Goal: Navigation & Orientation: Find specific page/section

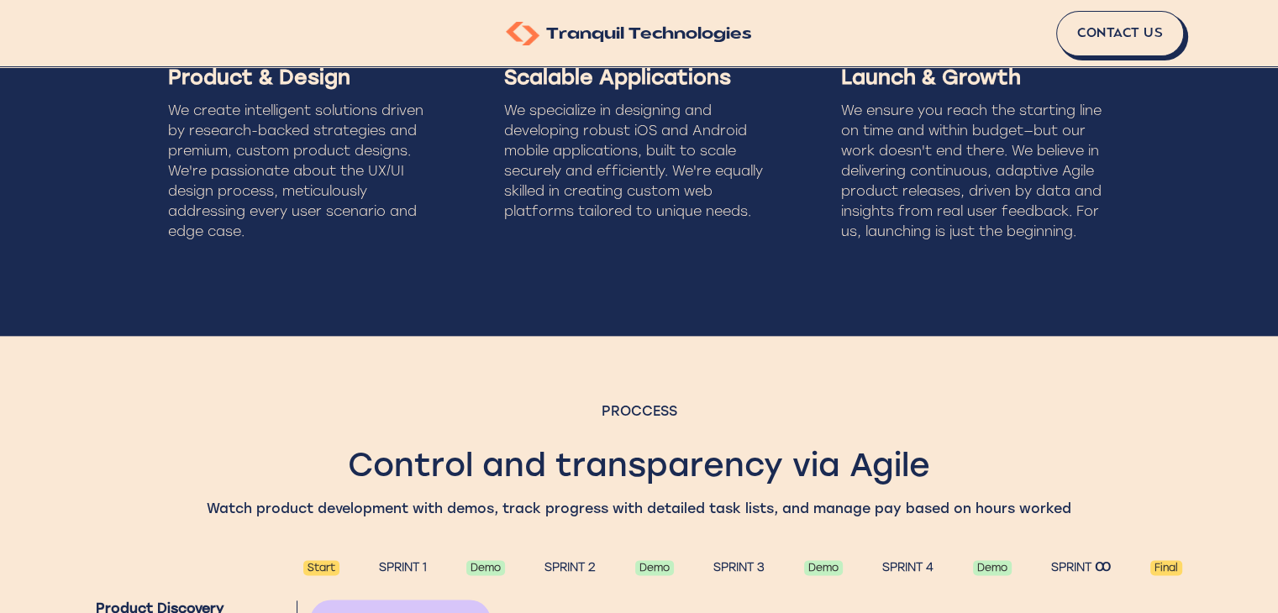
scroll to position [2268, 0]
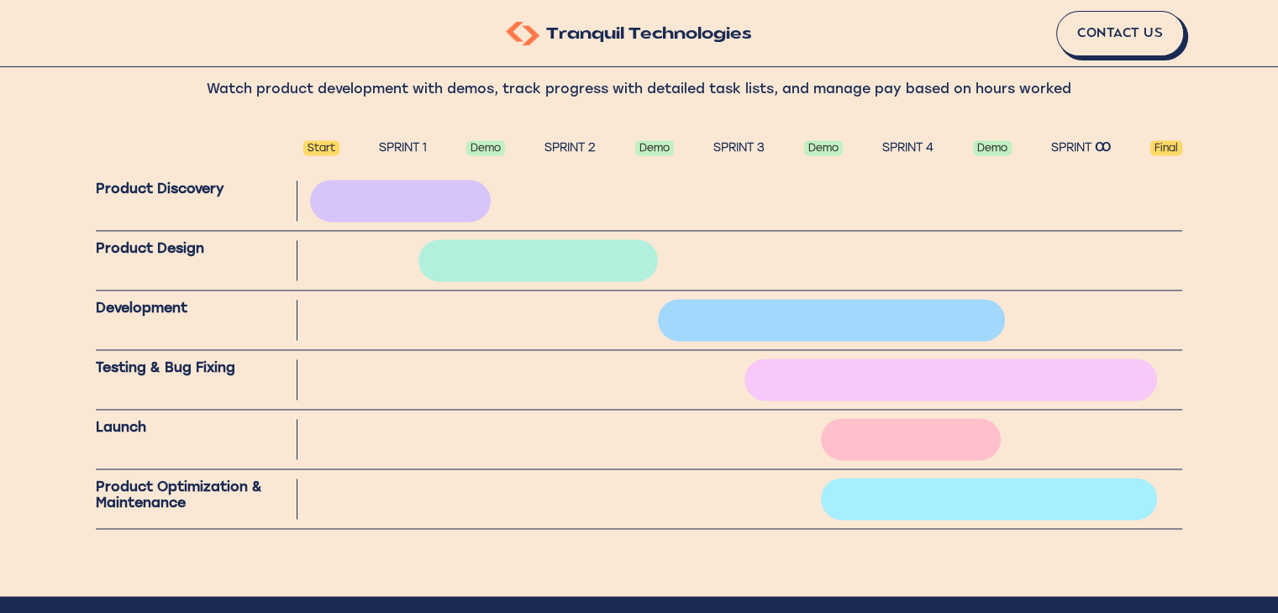
click at [571, 141] on div "SPRINT 2" at bounding box center [570, 147] width 68 height 31
click at [749, 141] on div "SPRINT 3" at bounding box center [739, 147] width 68 height 31
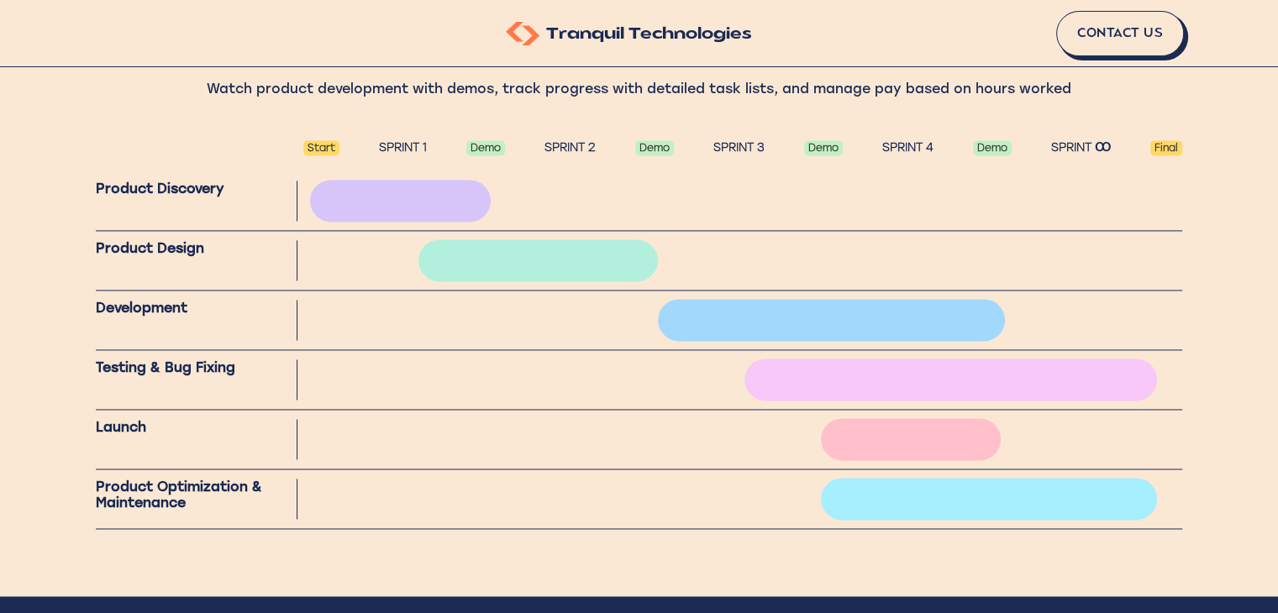
click at [859, 142] on div "Start SPRINT 1 Demo SPRINT 2 Demo SPRINT 3 Demo SPRINT 4 Demo SPRINT Ꝏ Final" at bounding box center [639, 147] width 1086 height 48
click at [875, 141] on div "SPRINT 4" at bounding box center [908, 147] width 68 height 31
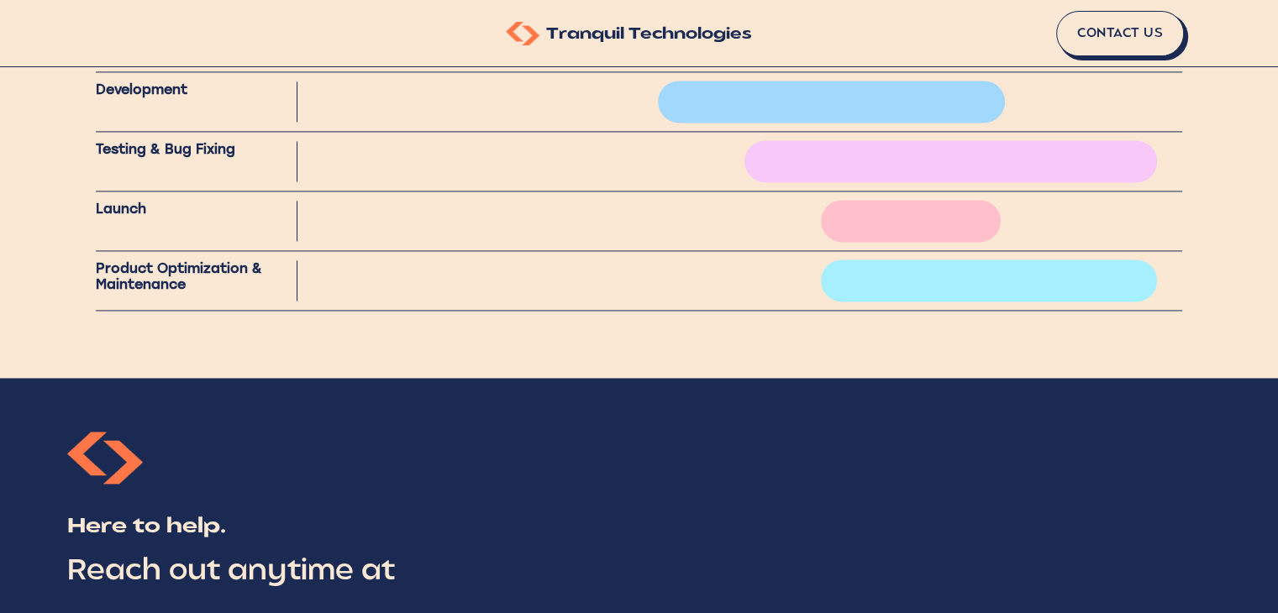
scroll to position [2654, 0]
